Goal: Transaction & Acquisition: Purchase product/service

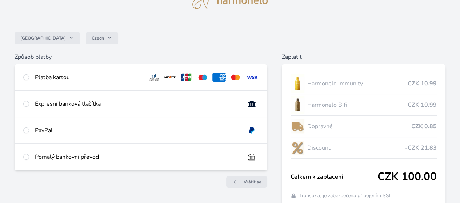
scroll to position [73, 0]
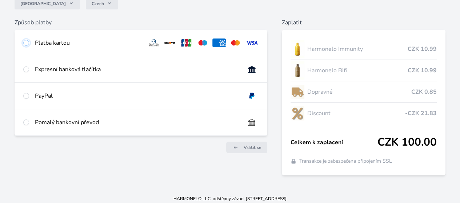
click at [29, 46] on input "radio" at bounding box center [26, 43] width 6 height 6
radio input "true"
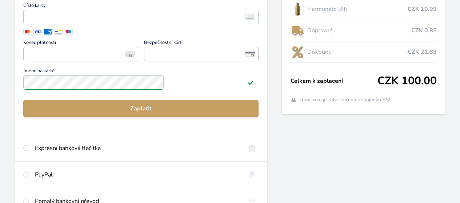
scroll to position [145, 0]
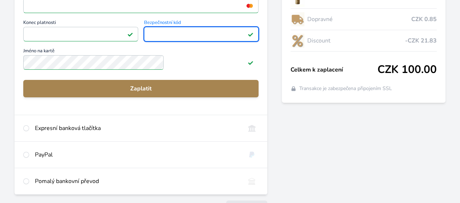
click at [169, 93] on span "Zaplatit" at bounding box center [140, 88] width 223 height 9
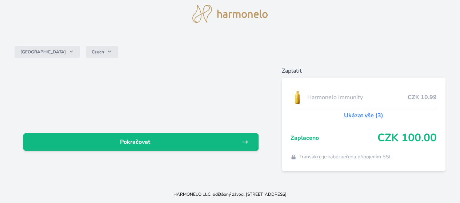
scroll to position [92, 0]
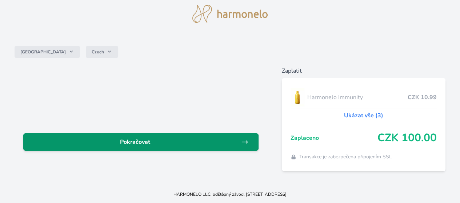
click at [170, 138] on span "Pokračovat" at bounding box center [135, 142] width 212 height 9
